Goal: Transaction & Acquisition: Purchase product/service

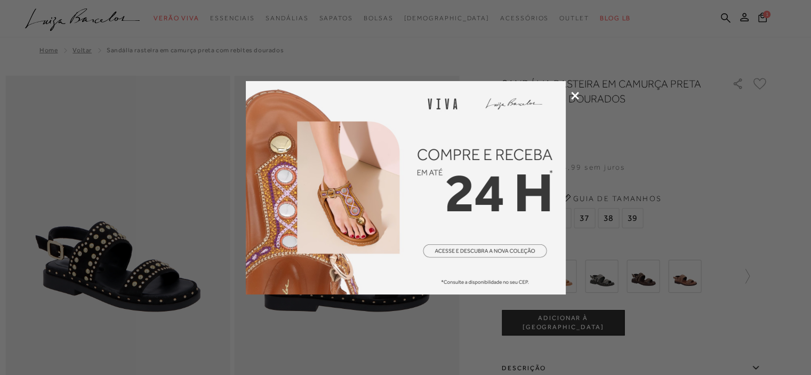
click at [574, 93] on icon at bounding box center [575, 96] width 8 height 8
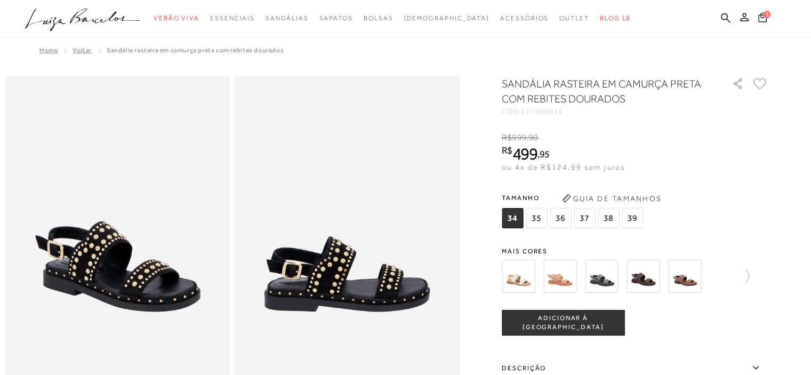
click at [588, 219] on span "37" at bounding box center [584, 218] width 21 height 20
click at [560, 328] on button "ADICIONAR À [GEOGRAPHIC_DATA]" at bounding box center [563, 323] width 123 height 26
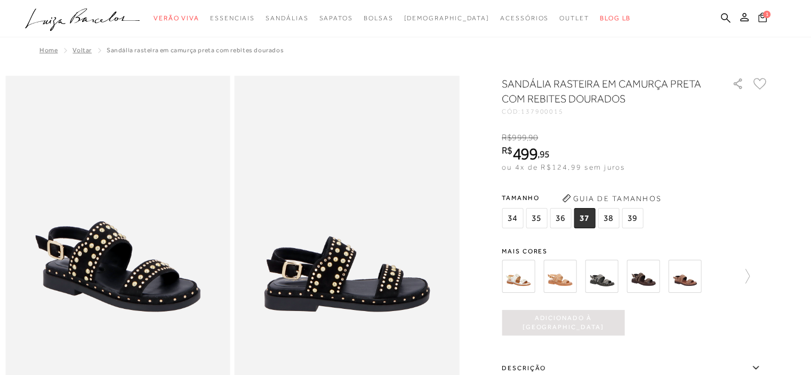
click at [765, 12] on span "1" at bounding box center [766, 13] width 7 height 7
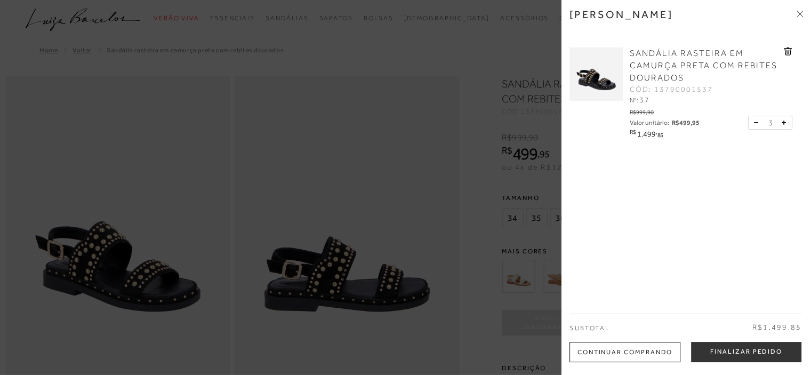
click at [755, 123] on icon at bounding box center [756, 122] width 5 height 1
click at [744, 353] on button "Finalizar Pedido" at bounding box center [746, 352] width 110 height 20
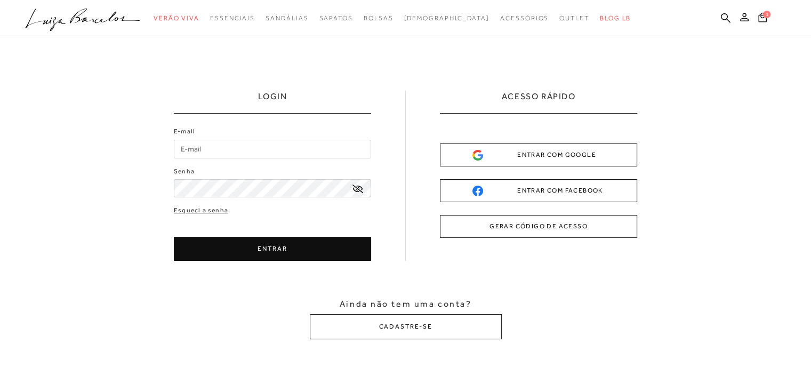
type input "[EMAIL_ADDRESS][DOMAIN_NAME]"
click at [273, 251] on button "ENTRAR" at bounding box center [272, 249] width 197 height 24
